Goal: Transaction & Acquisition: Book appointment/travel/reservation

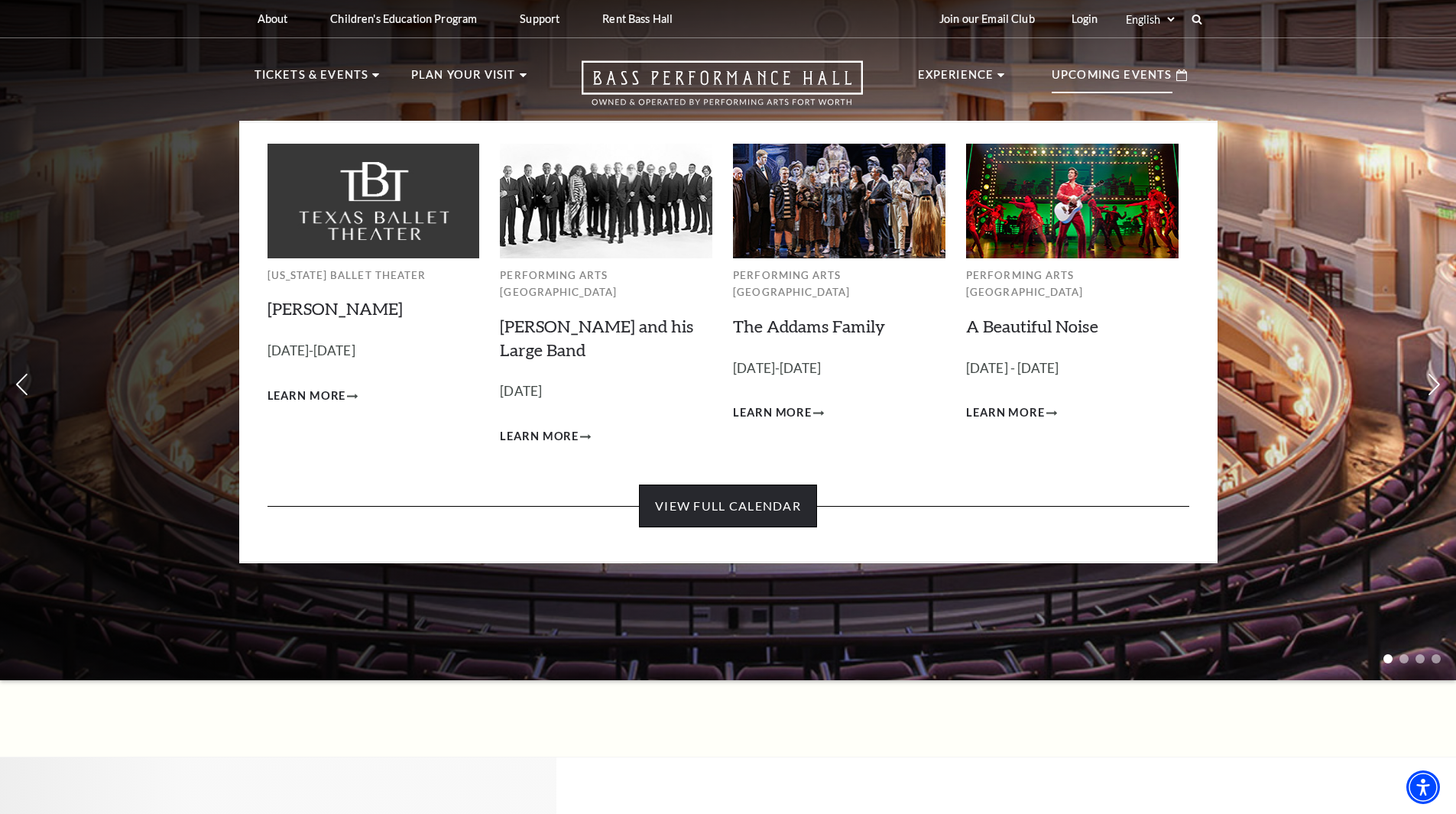
click at [699, 502] on link "View Full Calendar" at bounding box center [728, 506] width 178 height 43
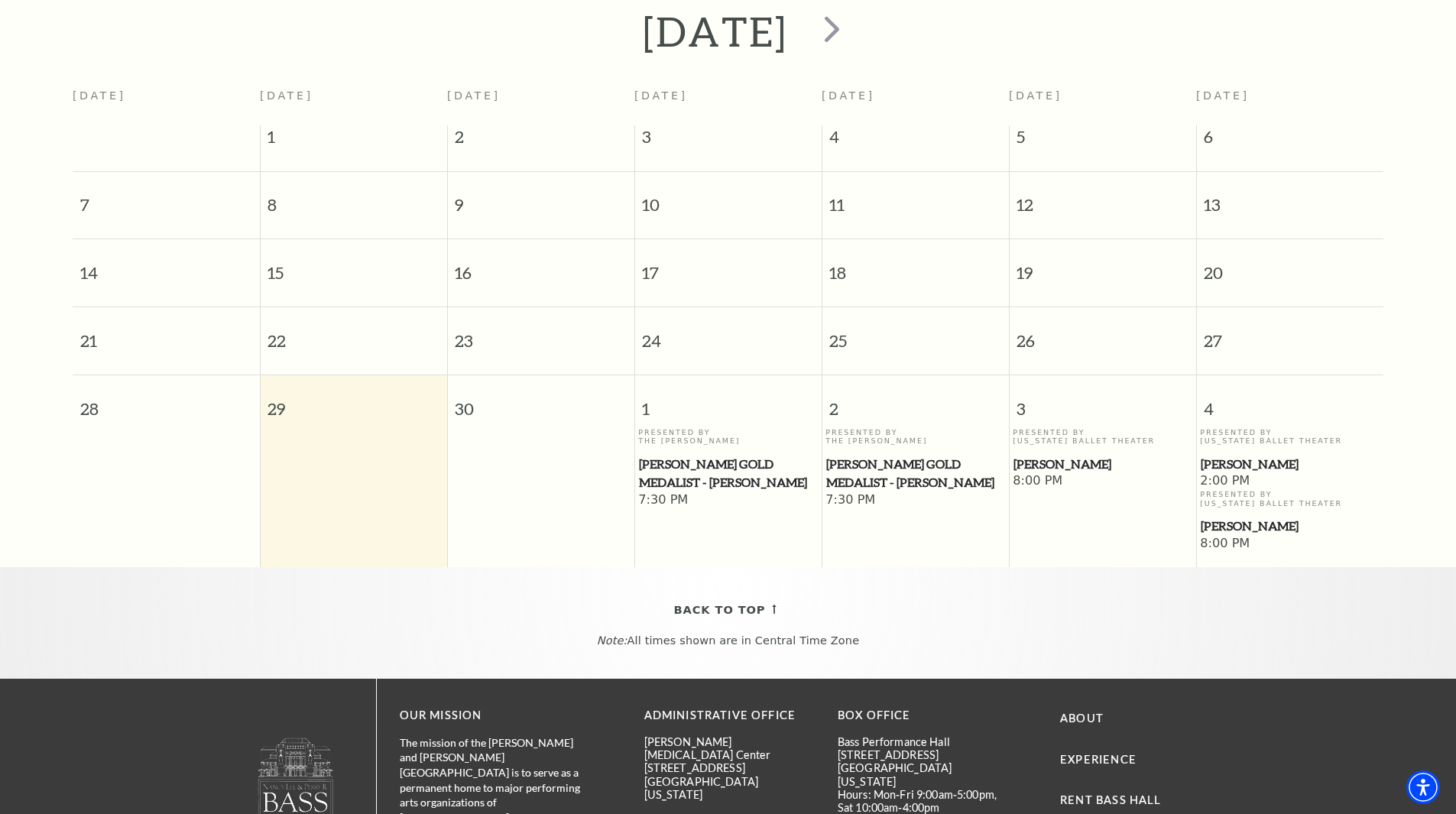
scroll to position [58, 0]
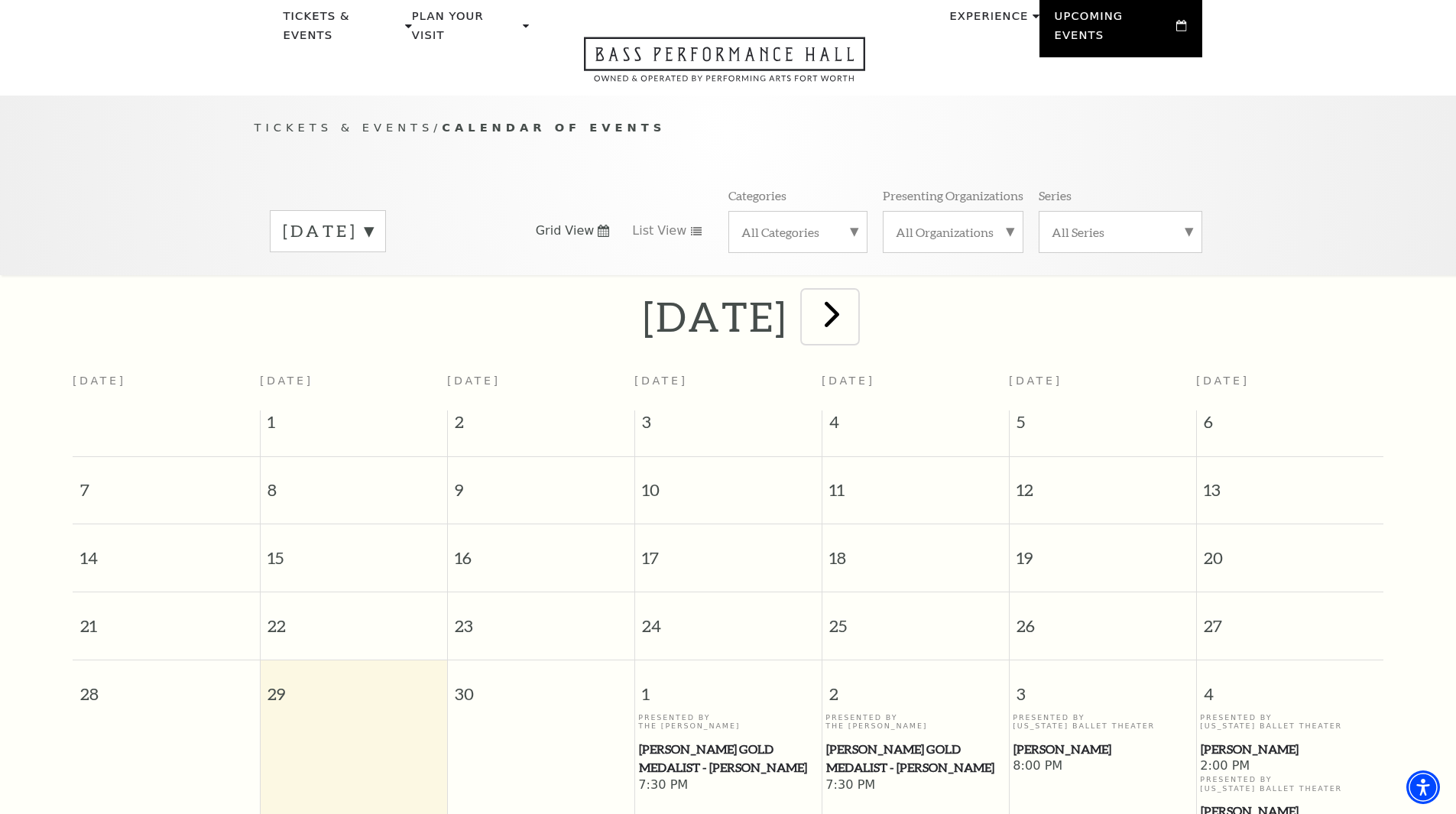
click at [854, 309] on span "next" at bounding box center [832, 313] width 44 height 44
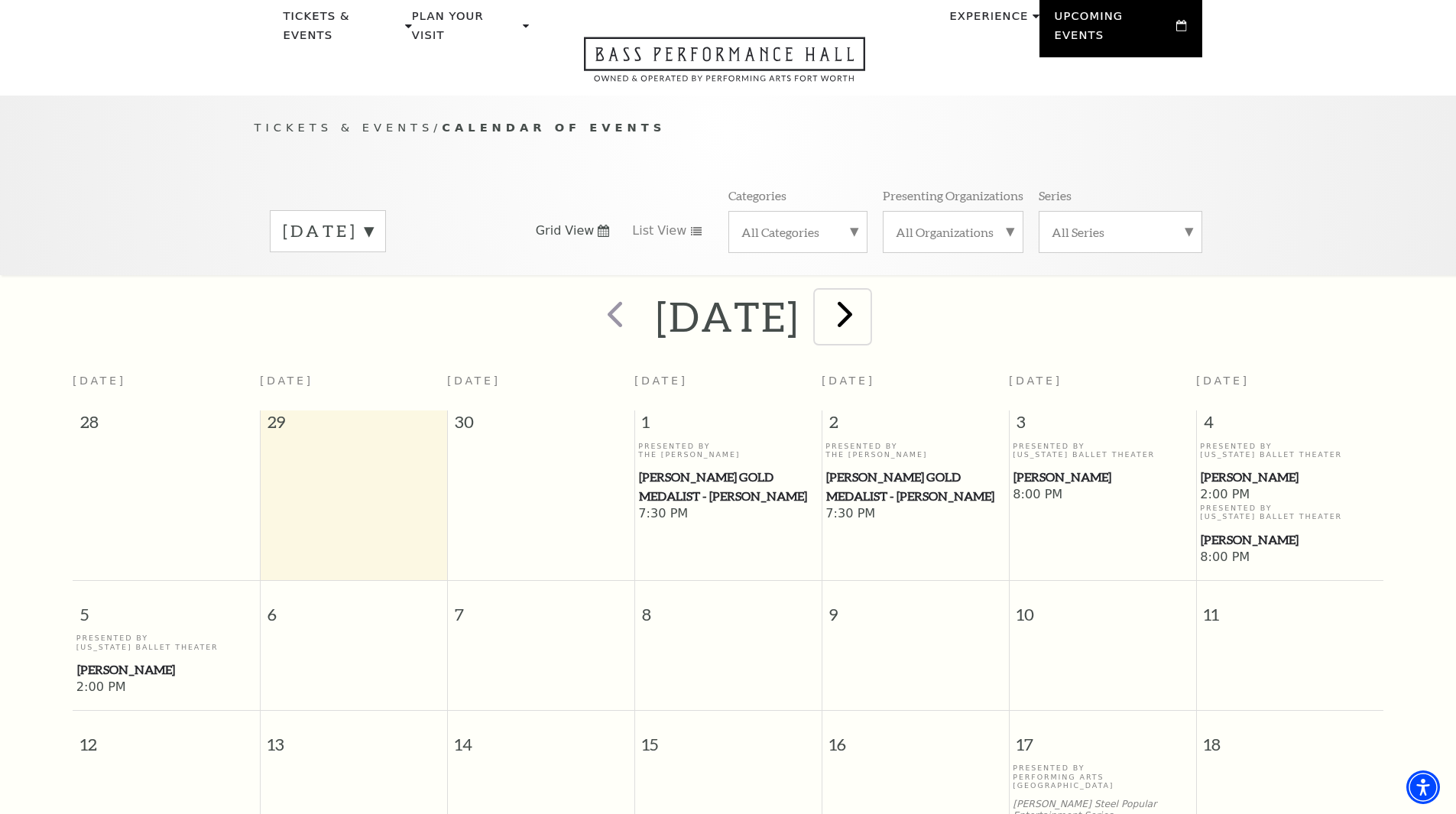
click at [867, 299] on span "next" at bounding box center [845, 313] width 44 height 44
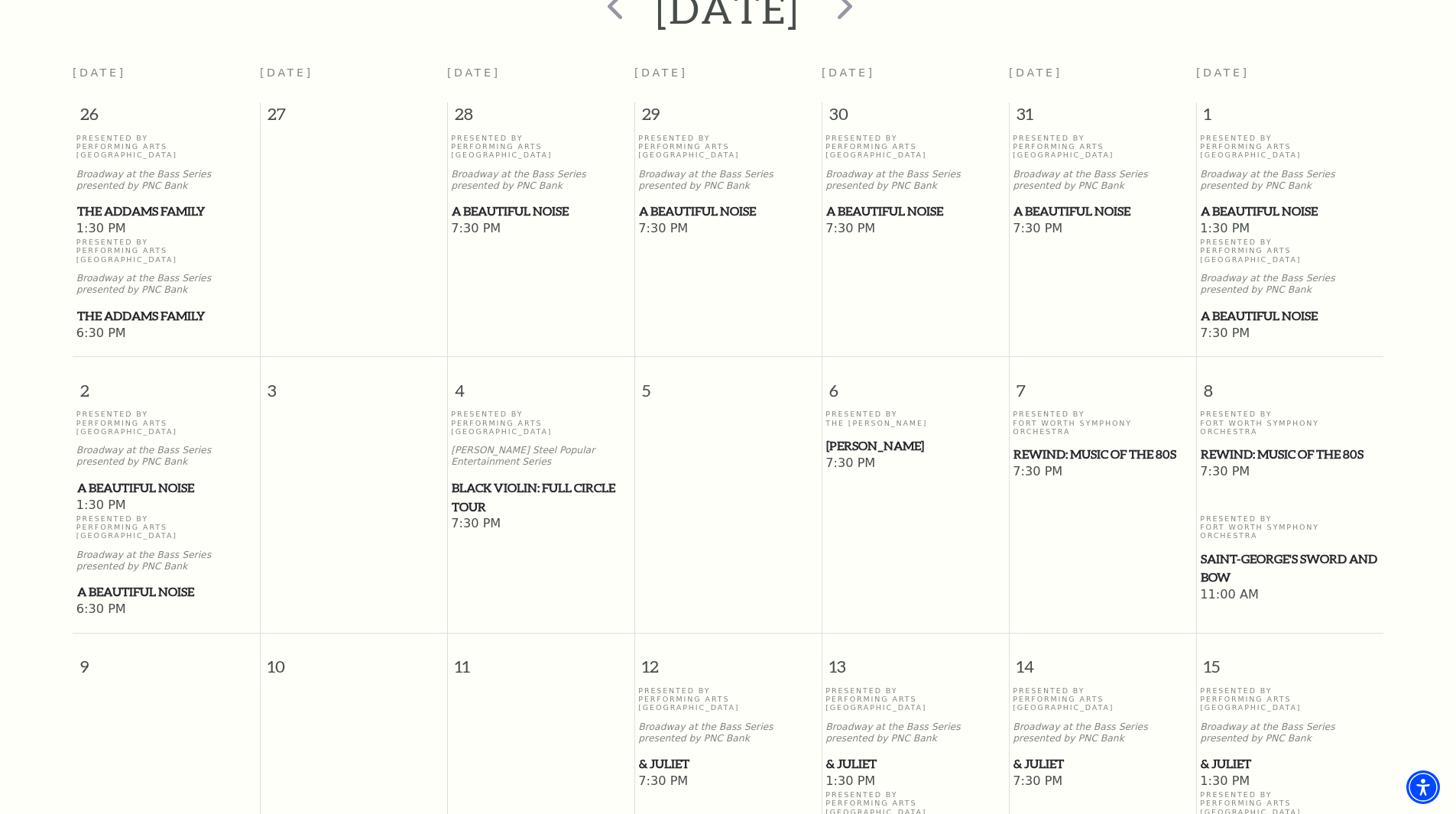
scroll to position [0, 0]
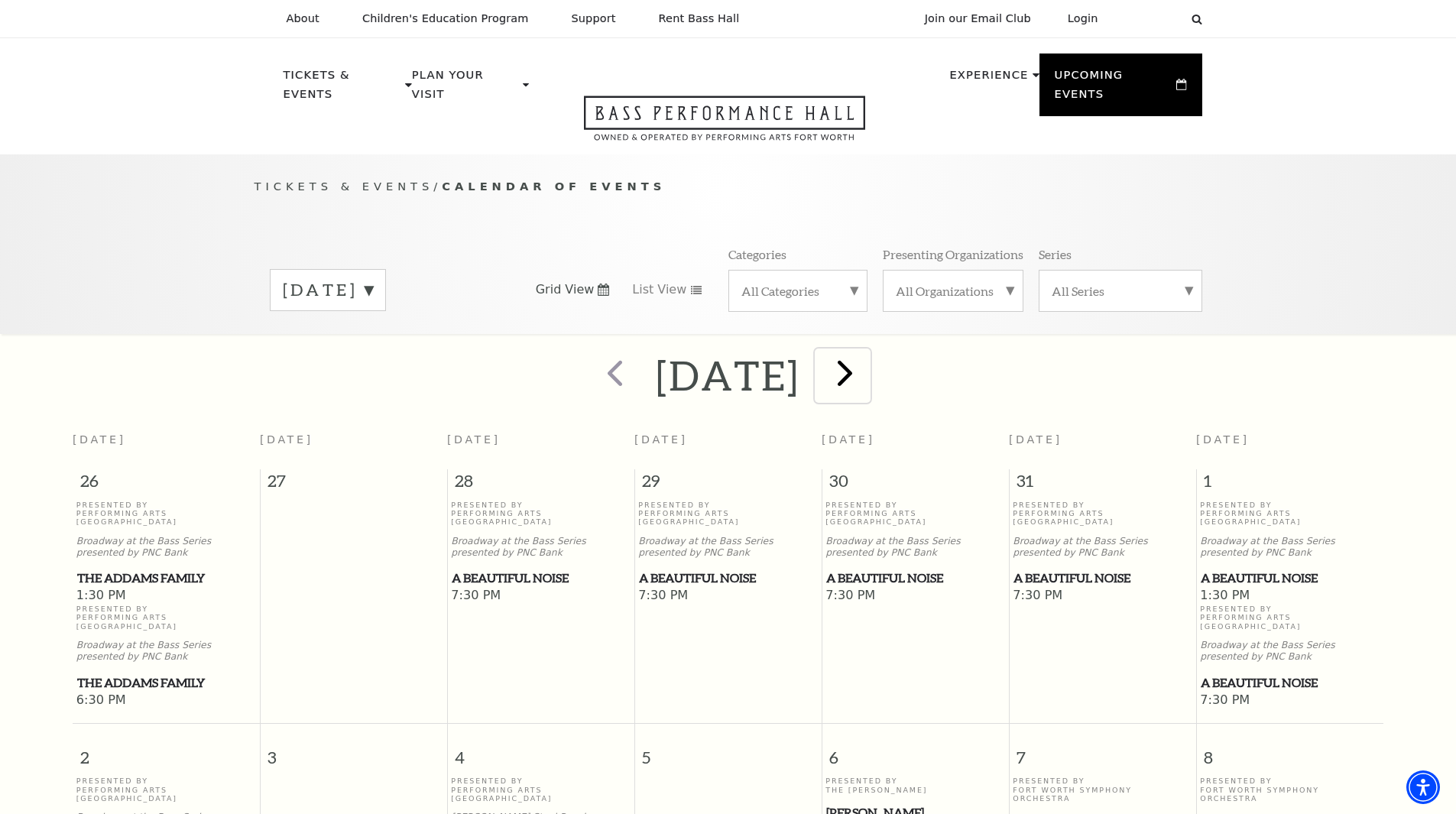
click at [867, 351] on span "next" at bounding box center [845, 372] width 44 height 44
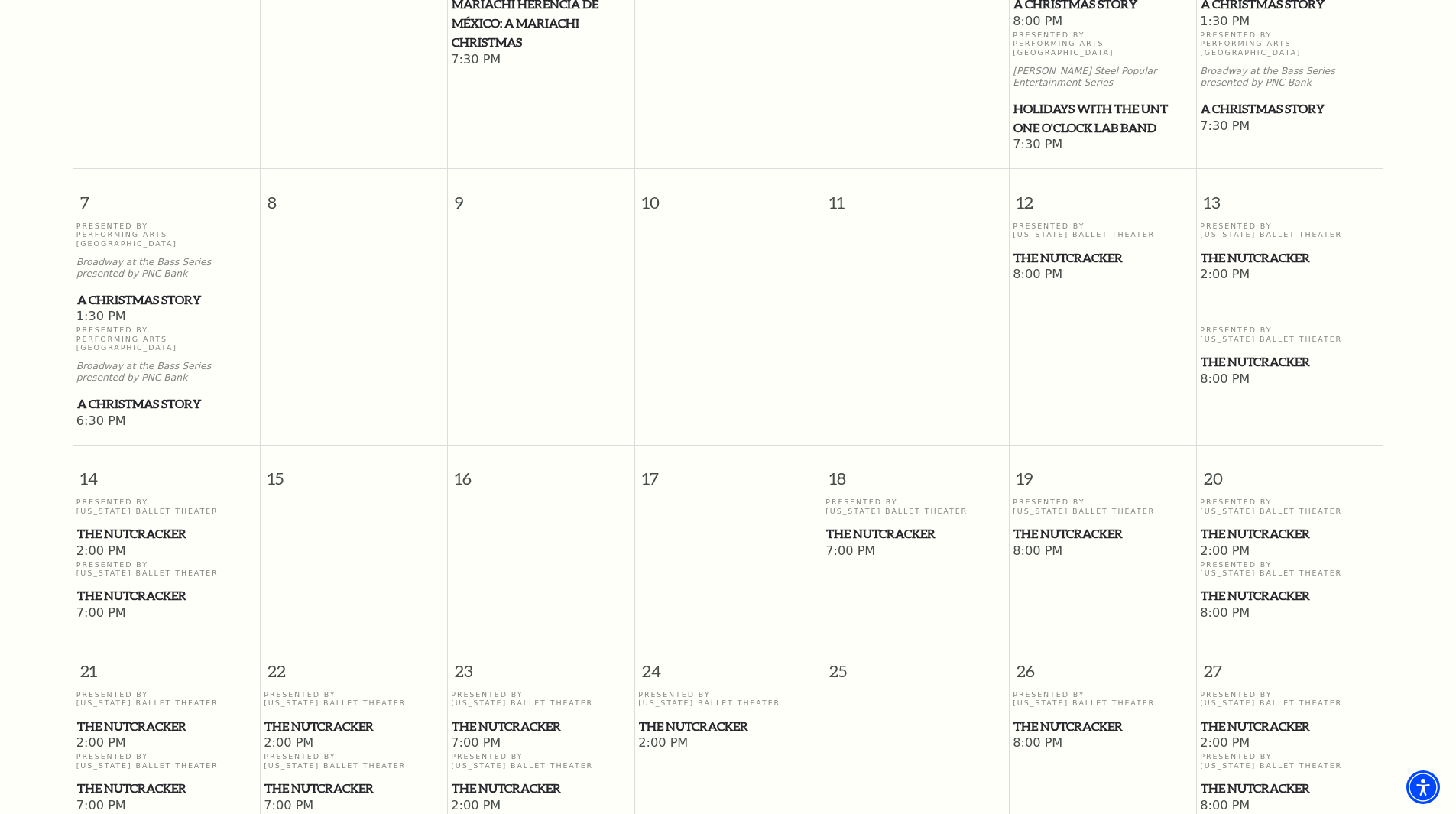
scroll to position [136, 0]
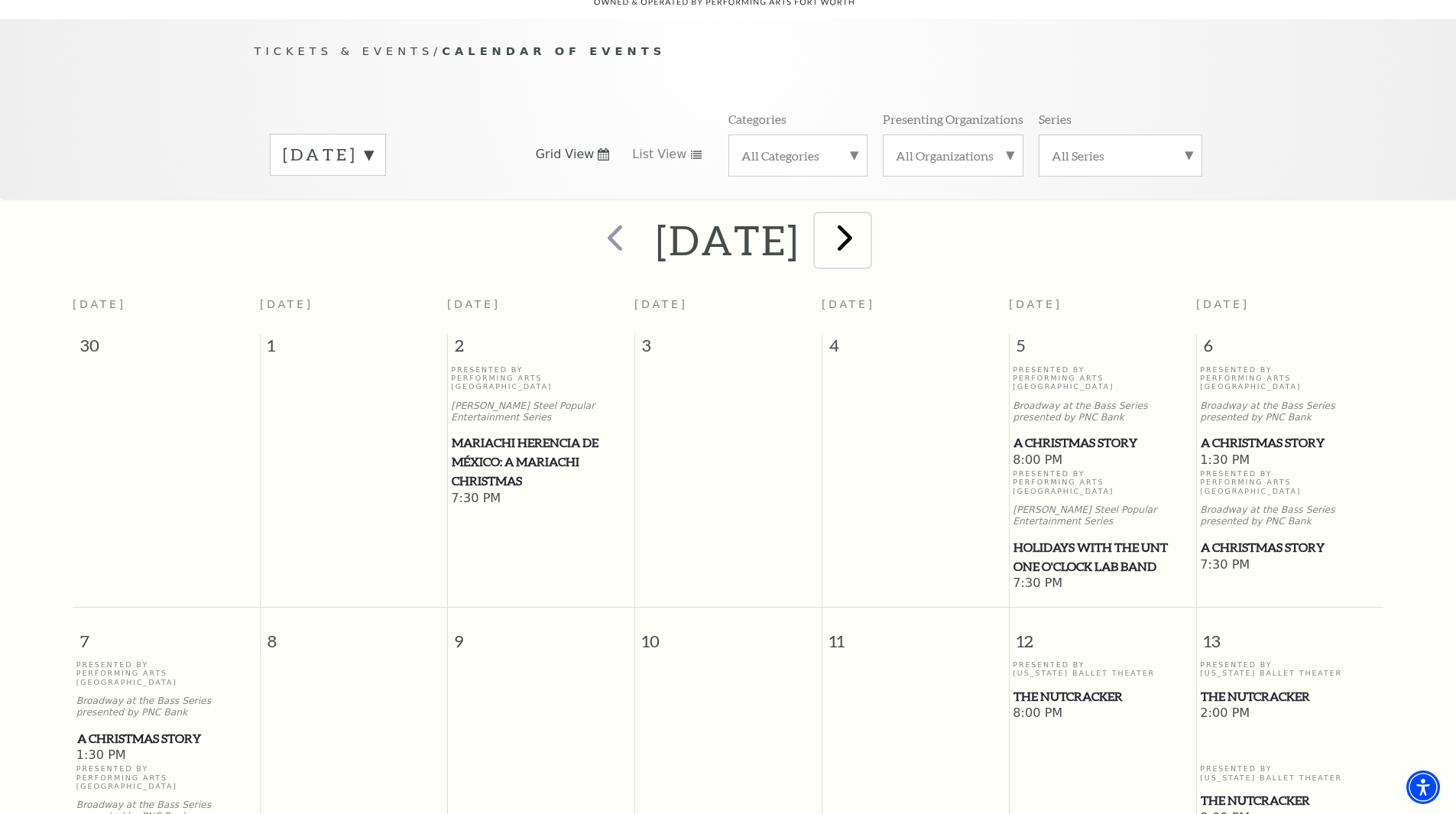
click at [867, 230] on span "next" at bounding box center [845, 237] width 44 height 44
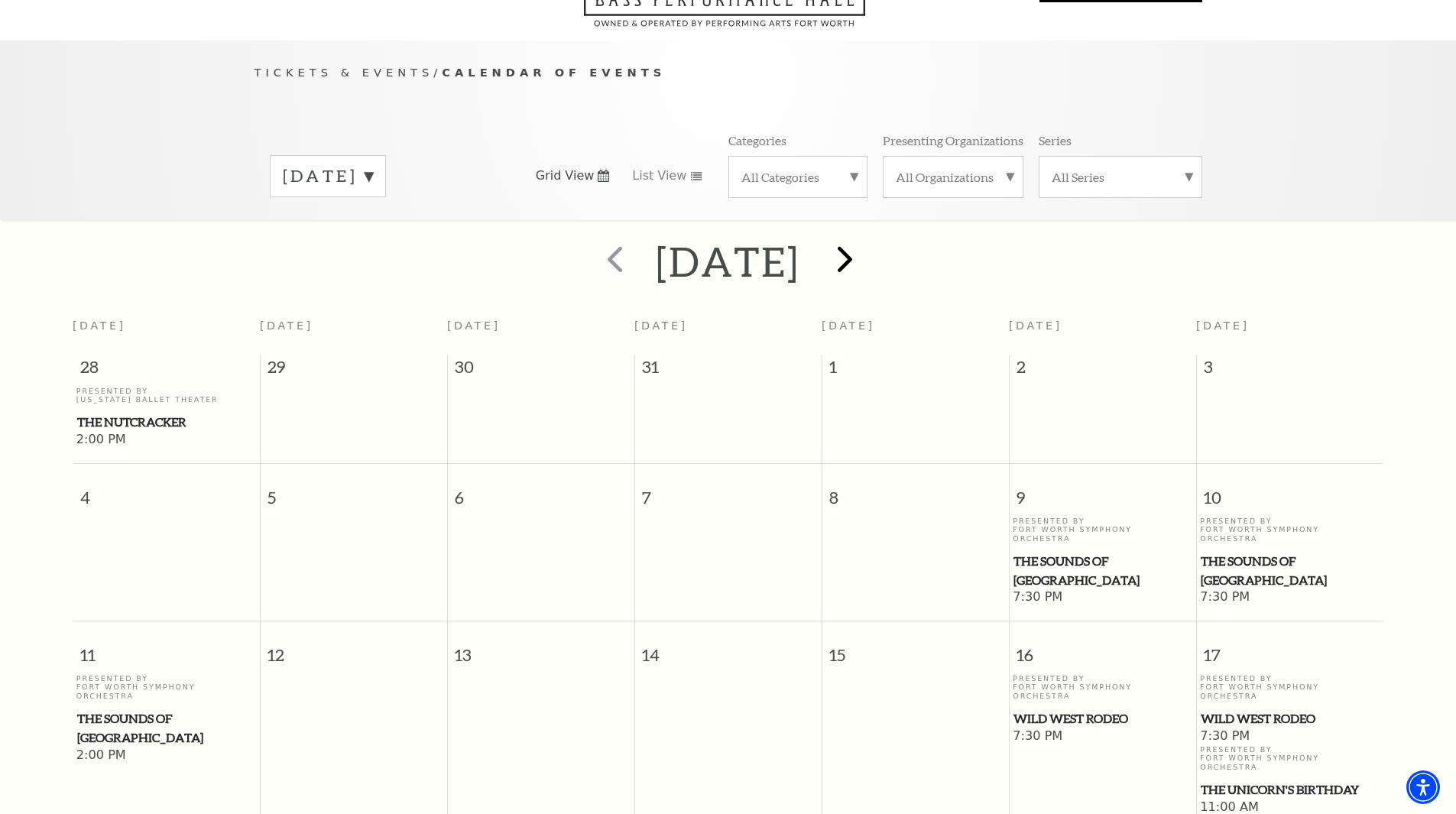
scroll to position [0, 0]
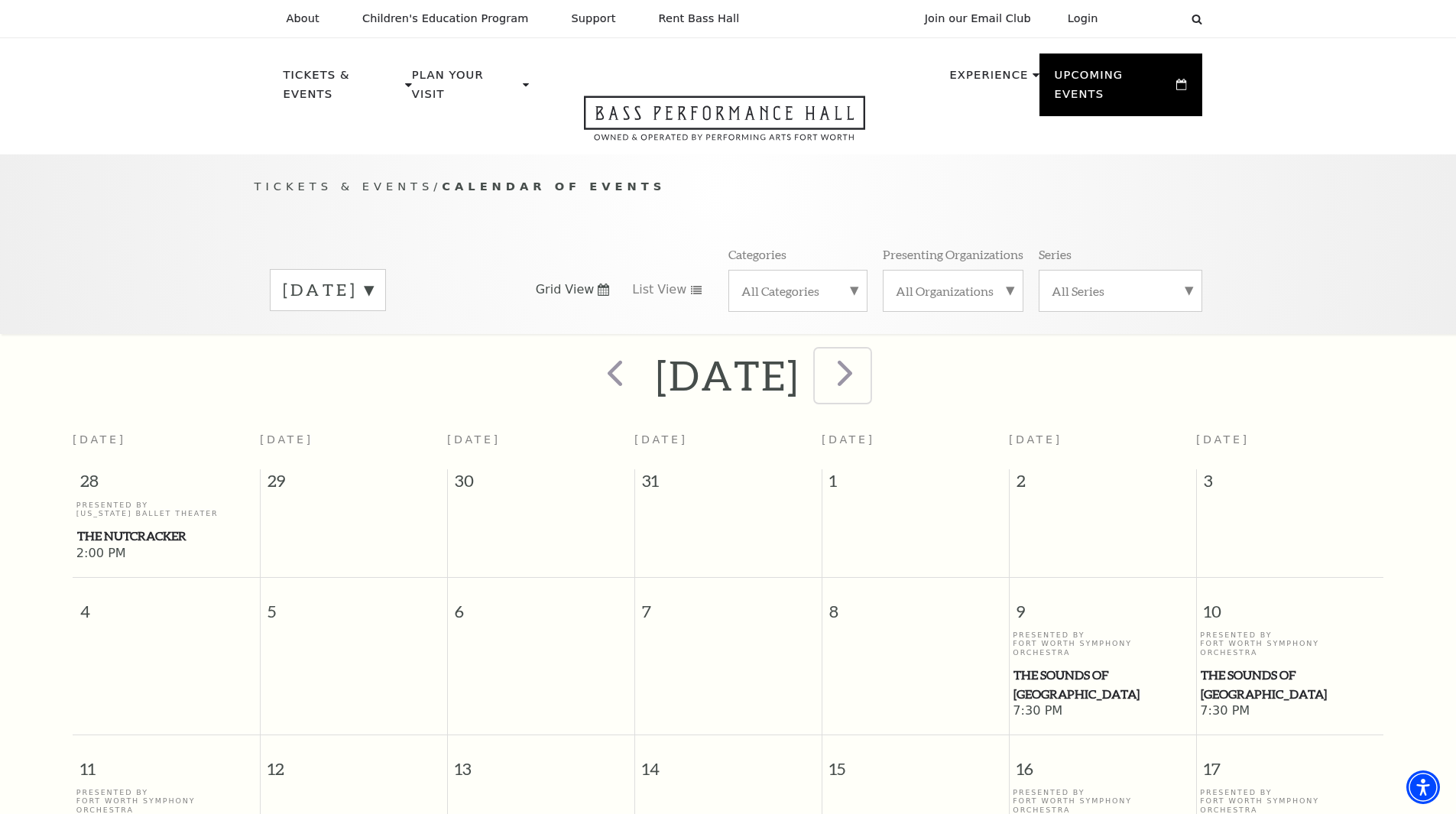
click at [867, 356] on span "next" at bounding box center [845, 372] width 44 height 44
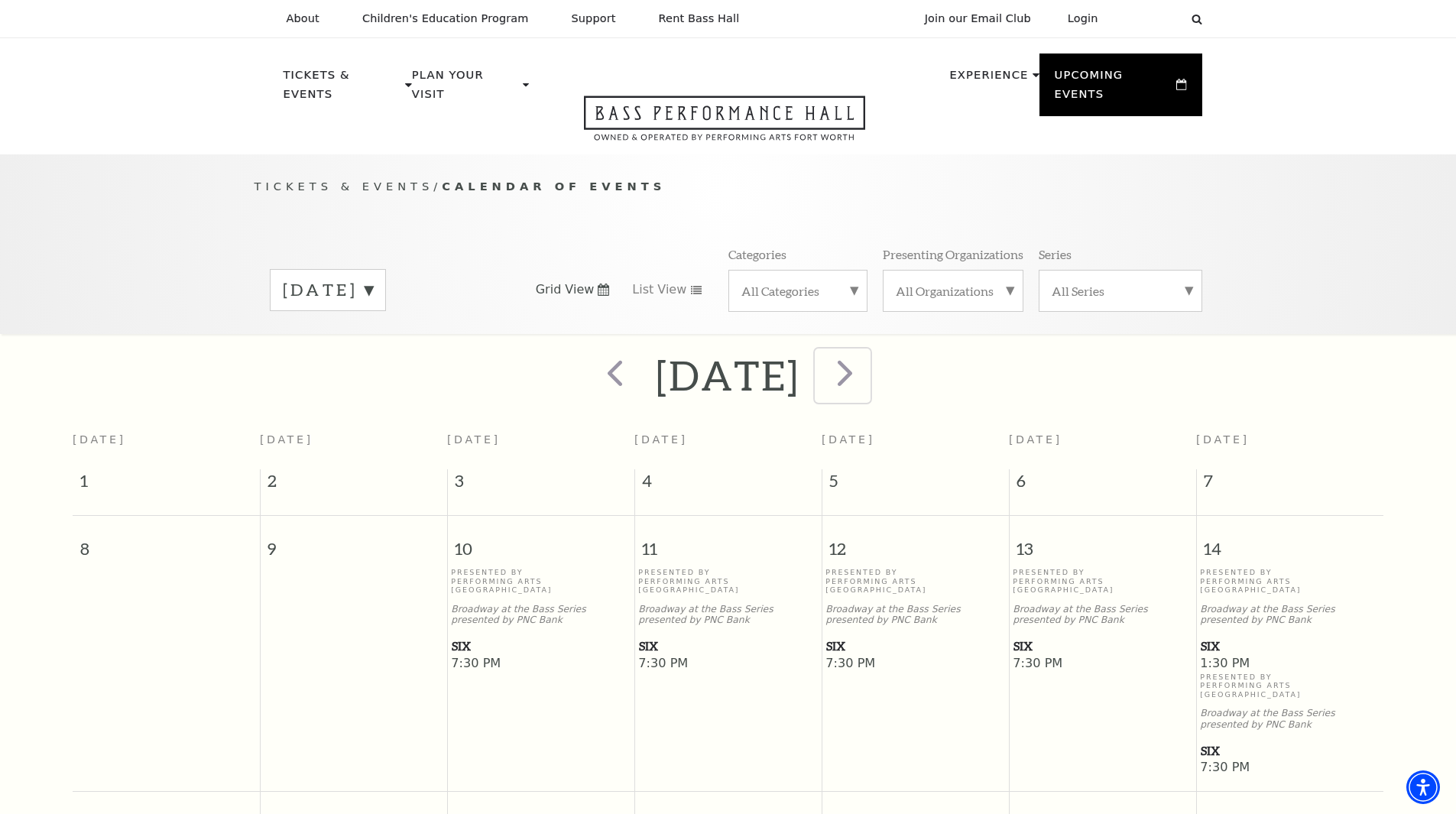
drag, startPoint x: 920, startPoint y: 359, endPoint x: 925, endPoint y: 366, distance: 8.6
click at [867, 366] on span "next" at bounding box center [845, 372] width 44 height 44
